Goal: Find specific page/section: Find specific page/section

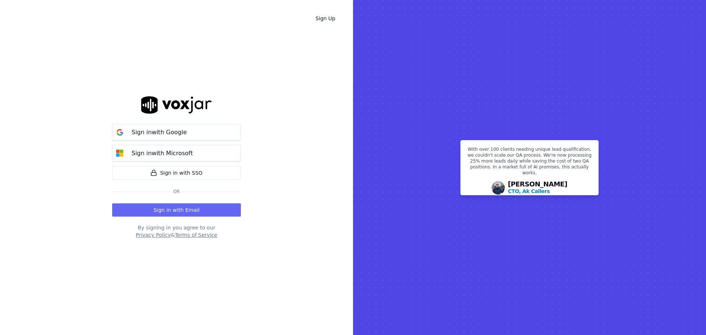
click at [169, 208] on button "Sign in with Email" at bounding box center [176, 209] width 129 height 13
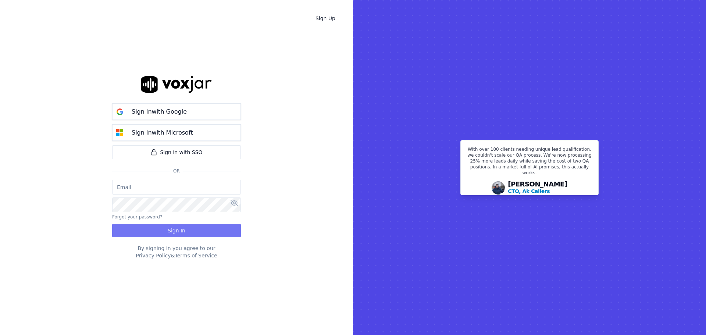
type input "[EMAIL_ADDRESS][DOMAIN_NAME]"
click at [189, 230] on button "Sign In" at bounding box center [176, 230] width 129 height 13
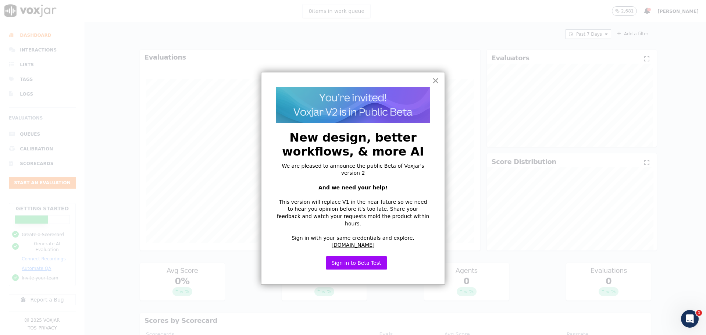
click at [434, 82] on button "×" at bounding box center [435, 81] width 7 height 12
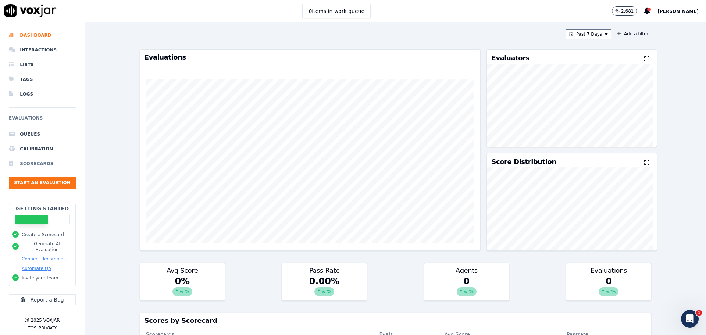
click at [50, 168] on li "Scorecards" at bounding box center [42, 163] width 67 height 15
